Goal: Task Accomplishment & Management: Manage account settings

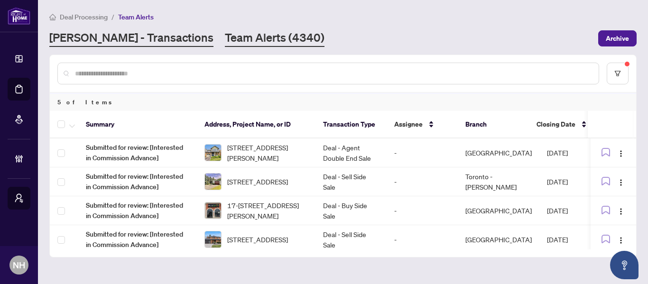
click at [125, 39] on link "RAHR - Transactions" at bounding box center [131, 38] width 164 height 17
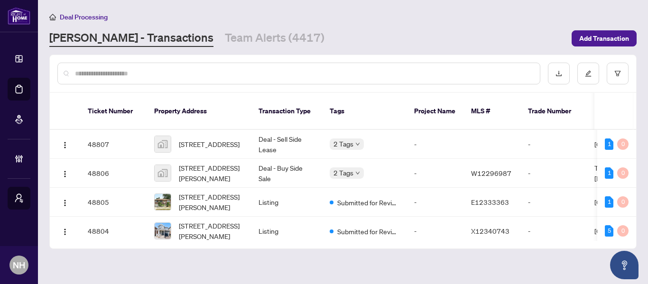
click at [144, 74] on input "text" at bounding box center [303, 73] width 457 height 10
paste input "*******"
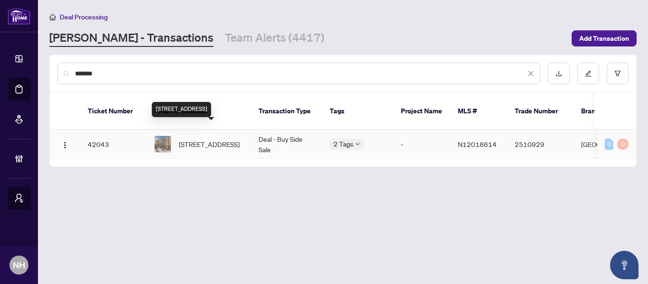
type input "*******"
click at [225, 139] on span "706-50 Baif Blvd, Richmond Hill, Ontario L4C 5L1, Canada" at bounding box center [209, 144] width 61 height 10
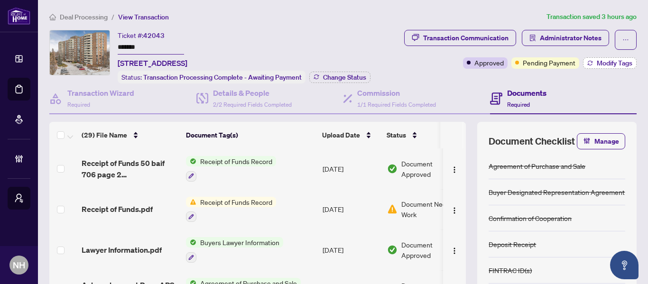
click at [599, 62] on span "Modify Tags" at bounding box center [615, 63] width 36 height 7
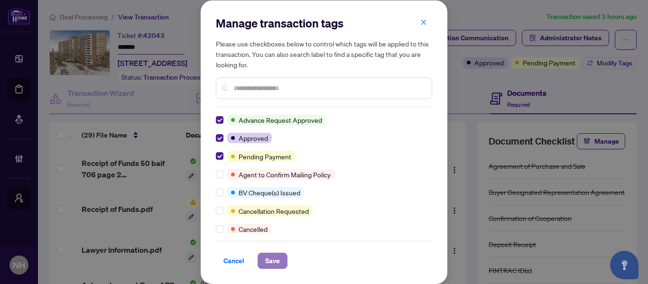
click at [281, 262] on button "Save" at bounding box center [273, 261] width 30 height 16
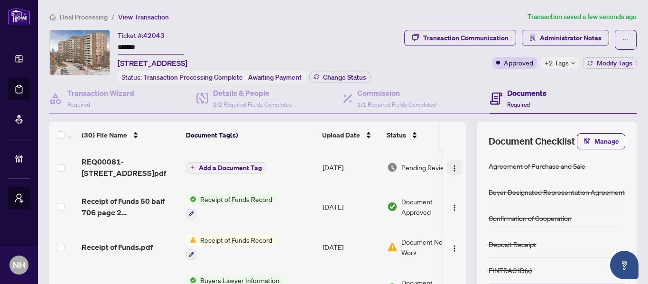
click at [451, 168] on img "button" at bounding box center [455, 169] width 8 height 8
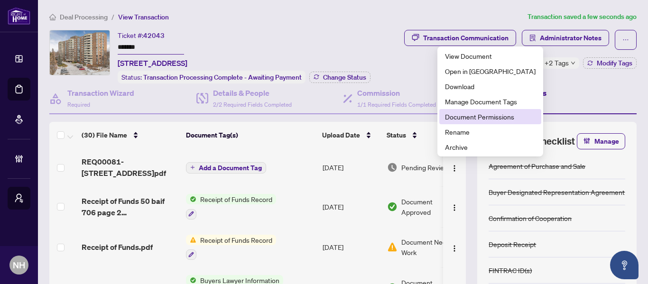
click at [481, 115] on span "Document Permissions" at bounding box center [490, 116] width 91 height 10
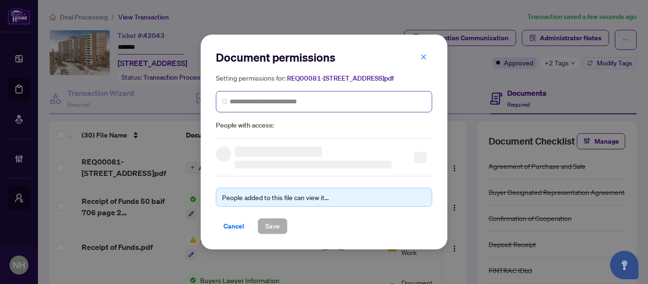
click at [335, 101] on span at bounding box center [324, 101] width 216 height 21
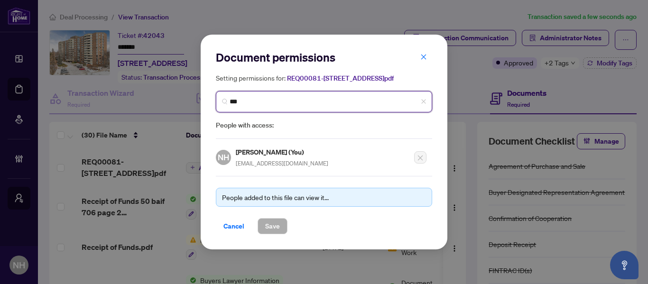
type input "****"
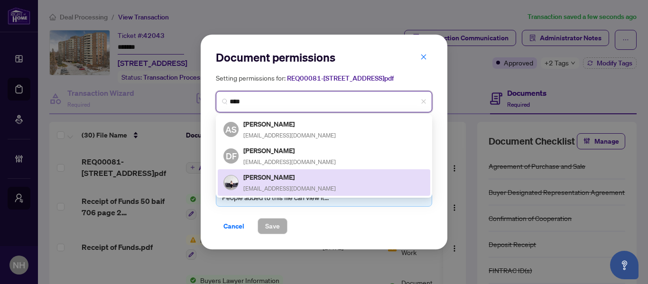
click at [289, 182] on h5 "Enza Styles" at bounding box center [289, 177] width 92 height 11
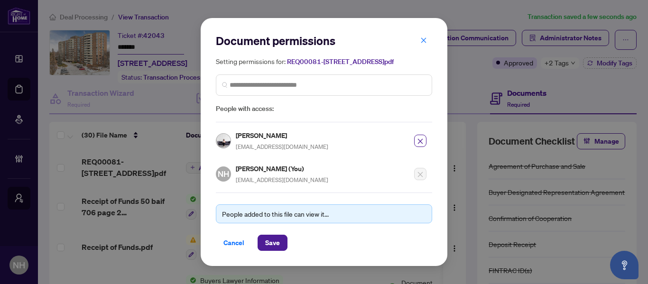
click at [278, 258] on div "Document permissions Setting permissions for: REQ00081-706-50 Baif Blvd Richmon…" at bounding box center [324, 142] width 247 height 248
click at [276, 249] on span "Save" at bounding box center [272, 242] width 15 height 15
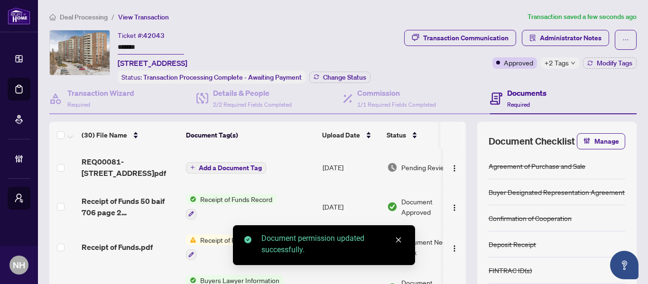
click at [233, 165] on span "Add a Document Tag" at bounding box center [230, 168] width 63 height 7
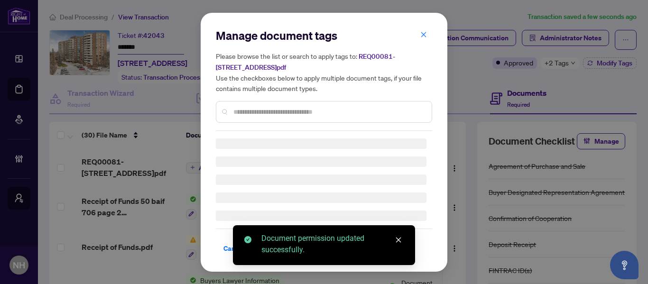
click at [274, 112] on input "text" at bounding box center [328, 112] width 191 height 10
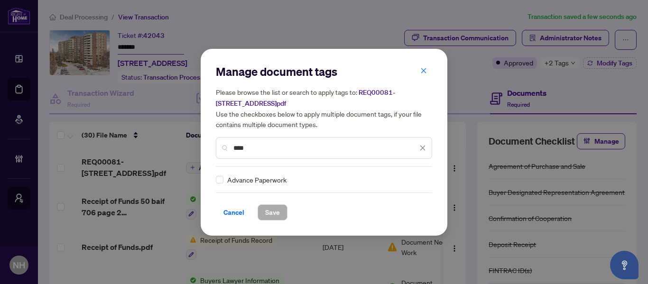
type input "****"
click at [413, 180] on img at bounding box center [412, 179] width 9 height 9
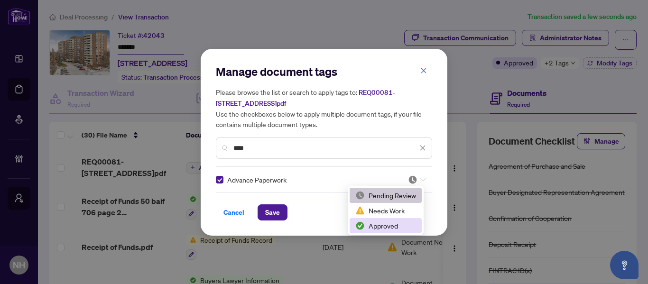
click at [392, 223] on div "Approved" at bounding box center [385, 226] width 61 height 10
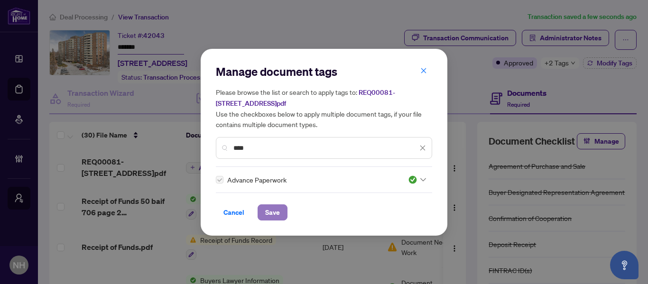
click at [275, 212] on span "Save" at bounding box center [272, 212] width 15 height 15
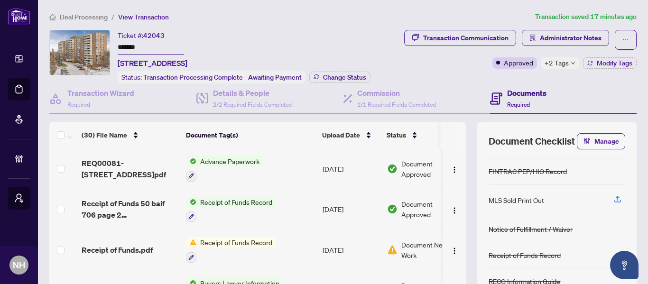
click at [101, 17] on span "Deal Processing" at bounding box center [84, 17] width 48 height 9
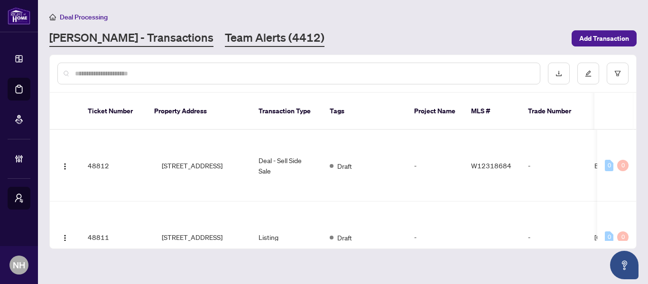
click at [225, 37] on link "Team Alerts (4412)" at bounding box center [275, 38] width 100 height 17
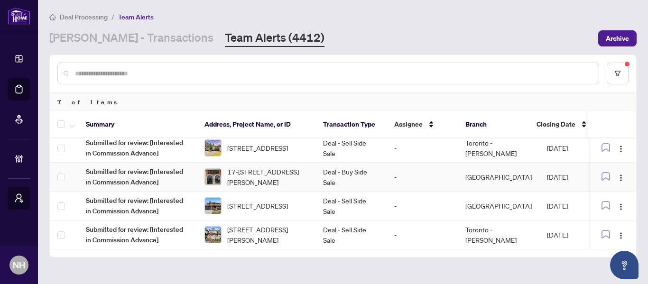
scroll to position [47, 0]
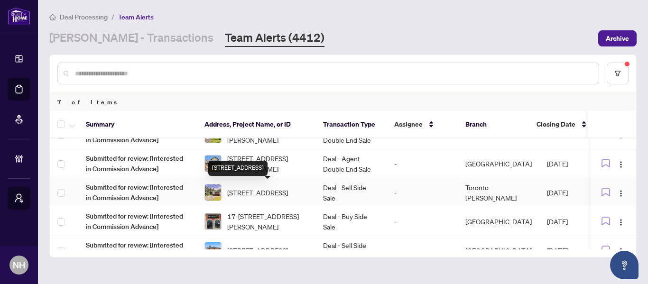
click at [269, 194] on span "1 Denmark Cres, Toronto, Ontario M2R 1J3, Canada" at bounding box center [257, 192] width 61 height 10
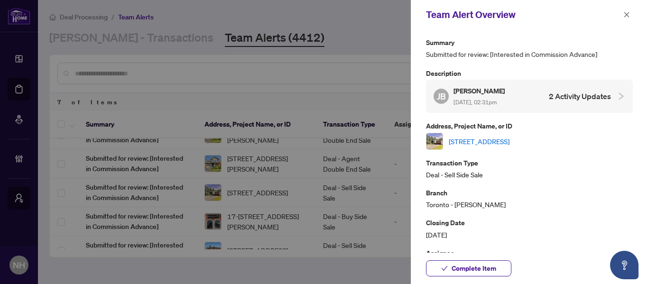
click at [509, 145] on link "1 Denmark Cres, Toronto, Ontario M2R 1J3, Canada" at bounding box center [479, 141] width 61 height 10
click at [626, 14] on icon "close" at bounding box center [626, 14] width 5 height 5
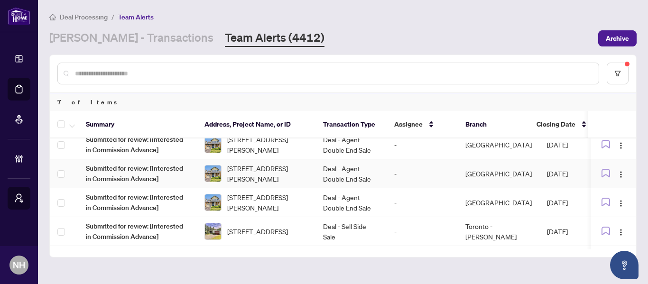
scroll to position [0, 0]
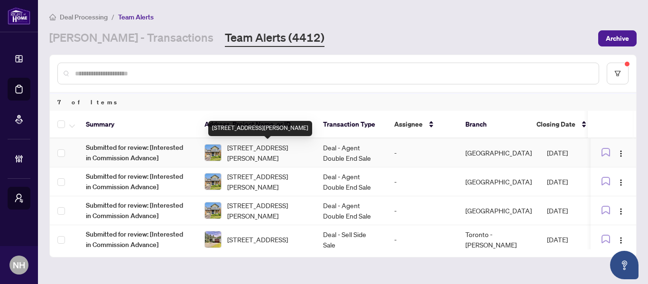
click at [260, 156] on span "[STREET_ADDRESS][PERSON_NAME]" at bounding box center [267, 152] width 81 height 21
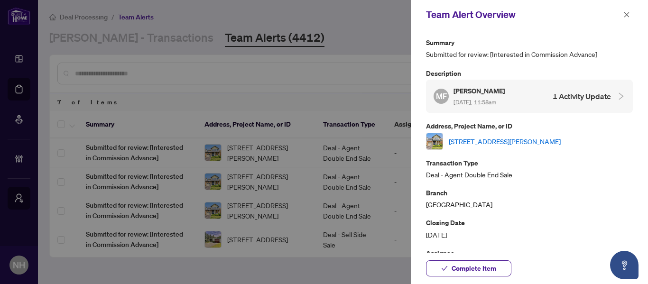
click at [511, 141] on link "[STREET_ADDRESS][PERSON_NAME]" at bounding box center [505, 141] width 112 height 10
click at [626, 17] on icon "close" at bounding box center [626, 14] width 7 height 7
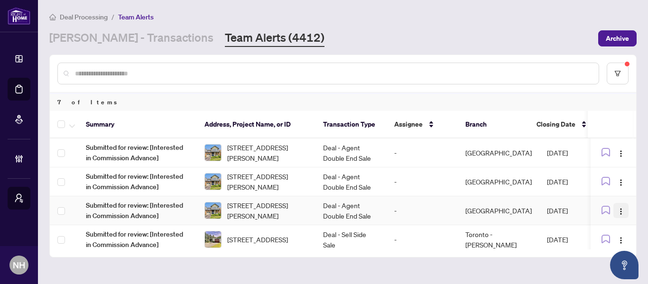
click at [620, 205] on span "button" at bounding box center [621, 210] width 8 height 10
click at [588, 260] on span "Complete Item" at bounding box center [596, 259] width 44 height 10
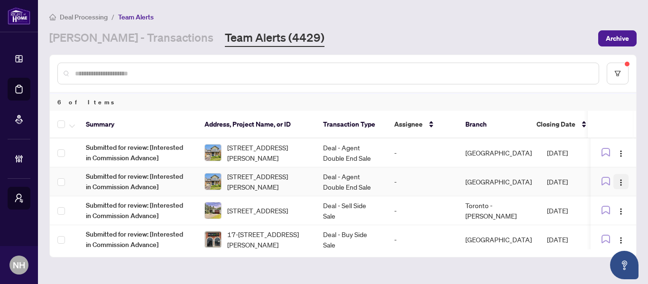
click at [617, 182] on img "button" at bounding box center [621, 183] width 8 height 8
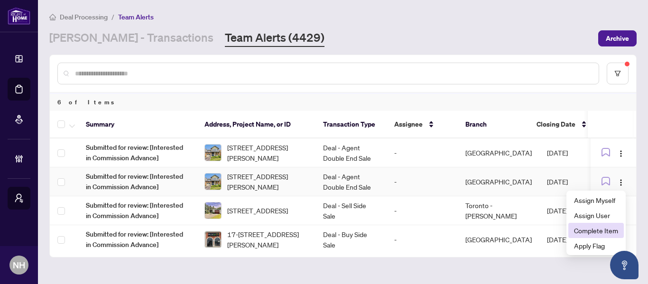
click at [587, 229] on span "Complete Item" at bounding box center [596, 230] width 44 height 10
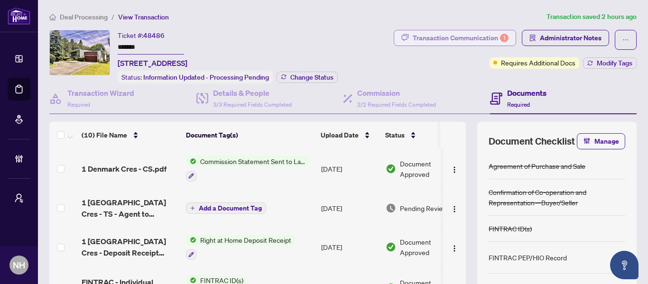
click at [437, 36] on div "Transaction Communication 1" at bounding box center [461, 37] width 96 height 15
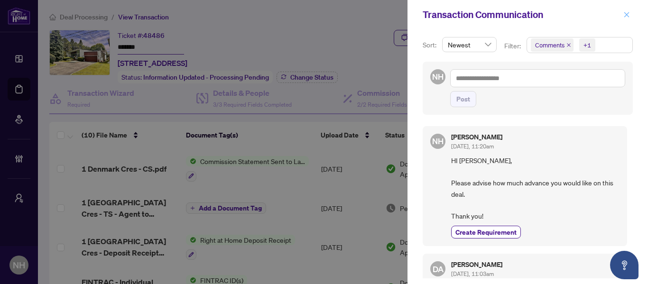
click at [631, 15] on button "button" at bounding box center [626, 14] width 12 height 11
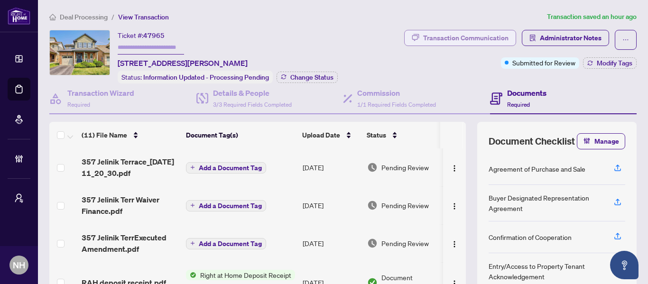
click at [473, 39] on div "Transaction Communication" at bounding box center [465, 37] width 85 height 15
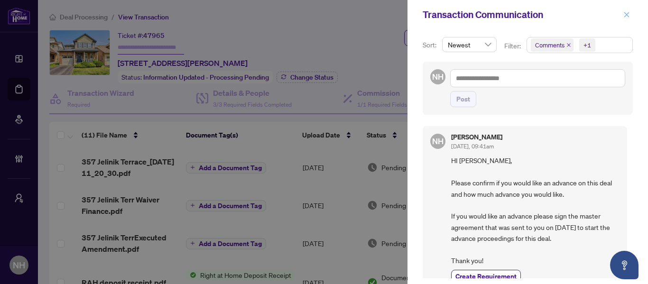
click at [627, 13] on icon "close" at bounding box center [626, 14] width 7 height 7
